Goal: Transaction & Acquisition: Book appointment/travel/reservation

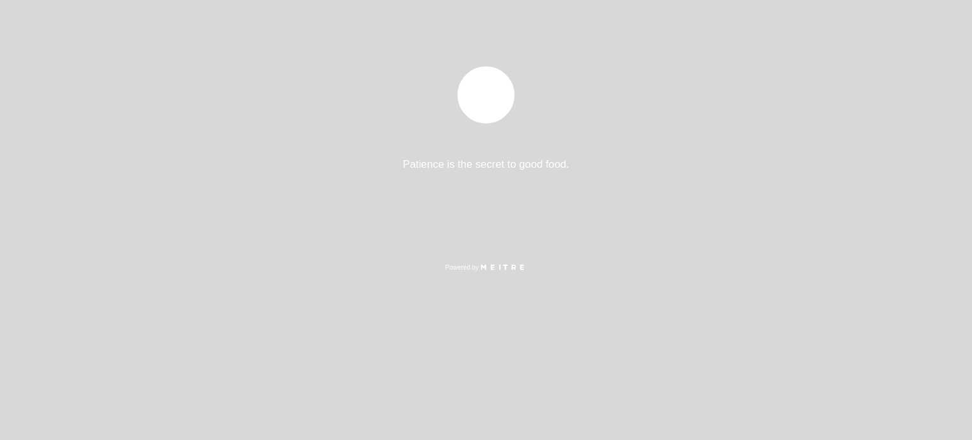
select select "es"
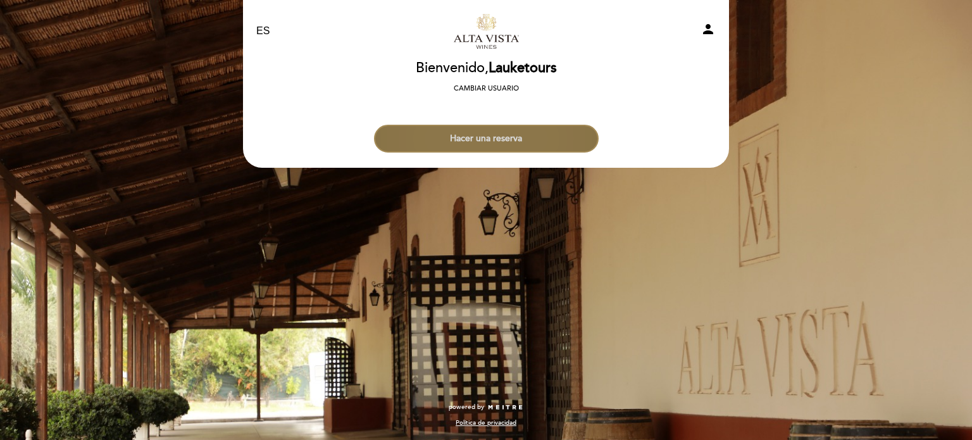
click at [507, 130] on button "Hacer una reserva" at bounding box center [486, 139] width 225 height 28
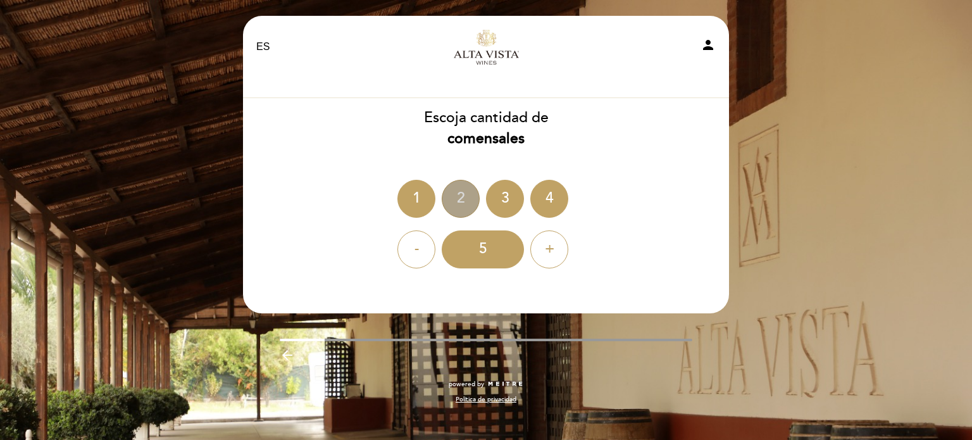
click at [457, 196] on div "2" at bounding box center [461, 199] width 38 height 38
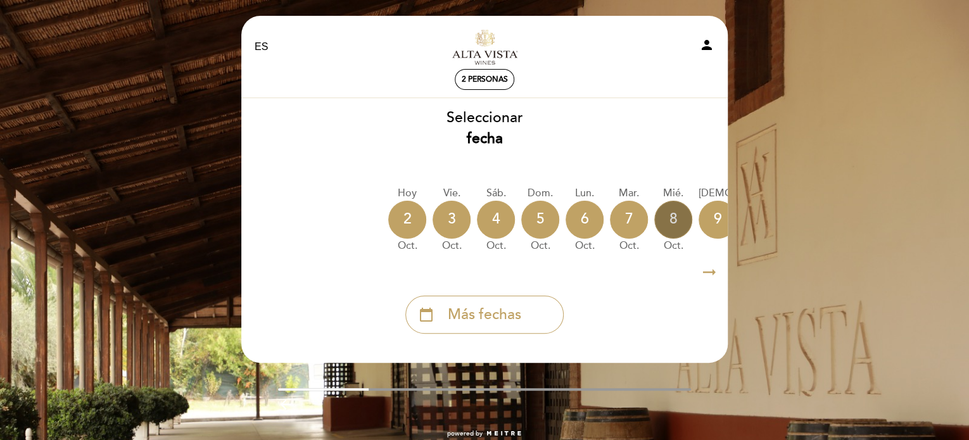
click at [673, 220] on div "8" at bounding box center [673, 220] width 38 height 38
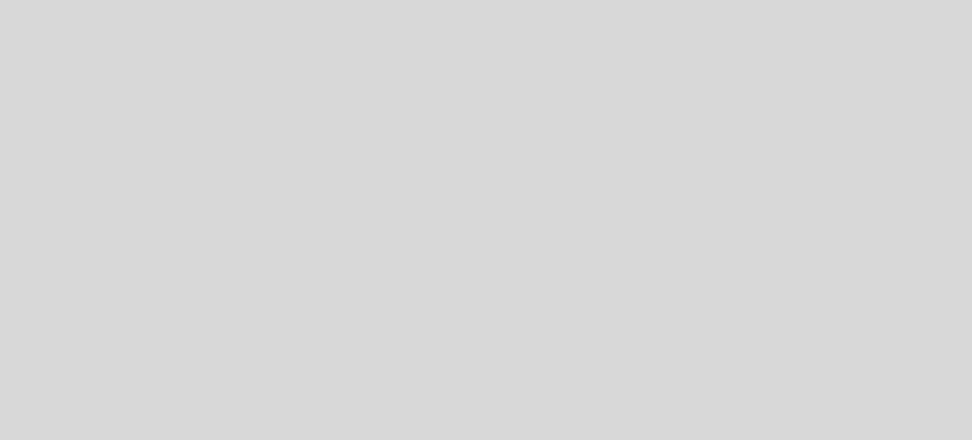
select select "es"
